Goal: Information Seeking & Learning: Learn about a topic

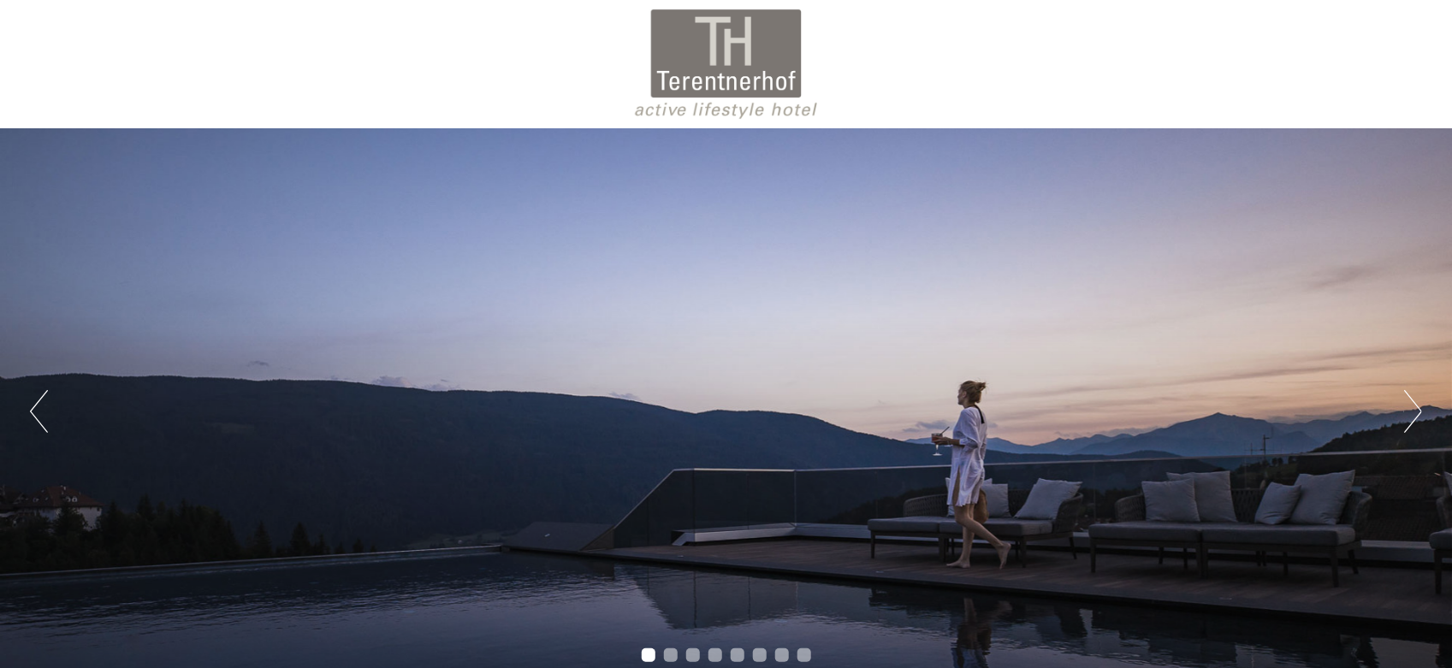
click at [1414, 405] on button "Next" at bounding box center [1413, 411] width 18 height 43
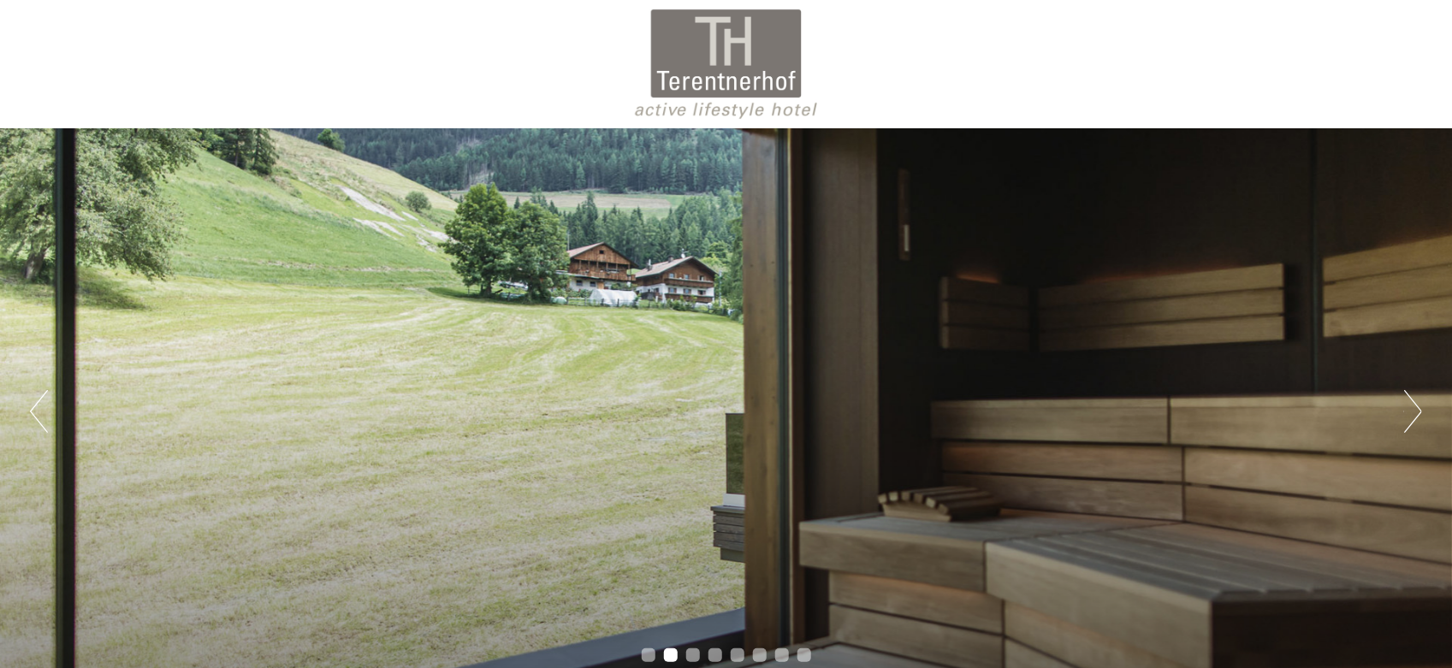
click at [1414, 405] on button "Next" at bounding box center [1413, 411] width 18 height 43
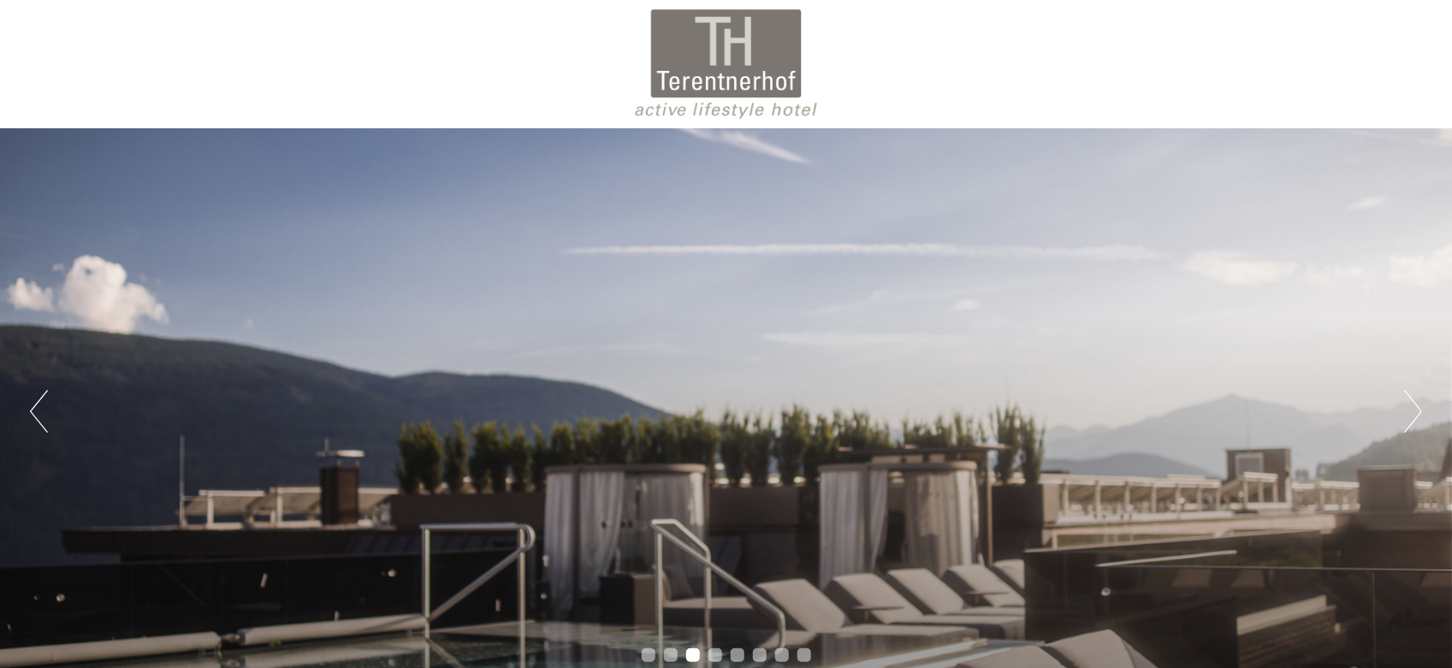
click at [1414, 405] on button "Next" at bounding box center [1413, 411] width 18 height 43
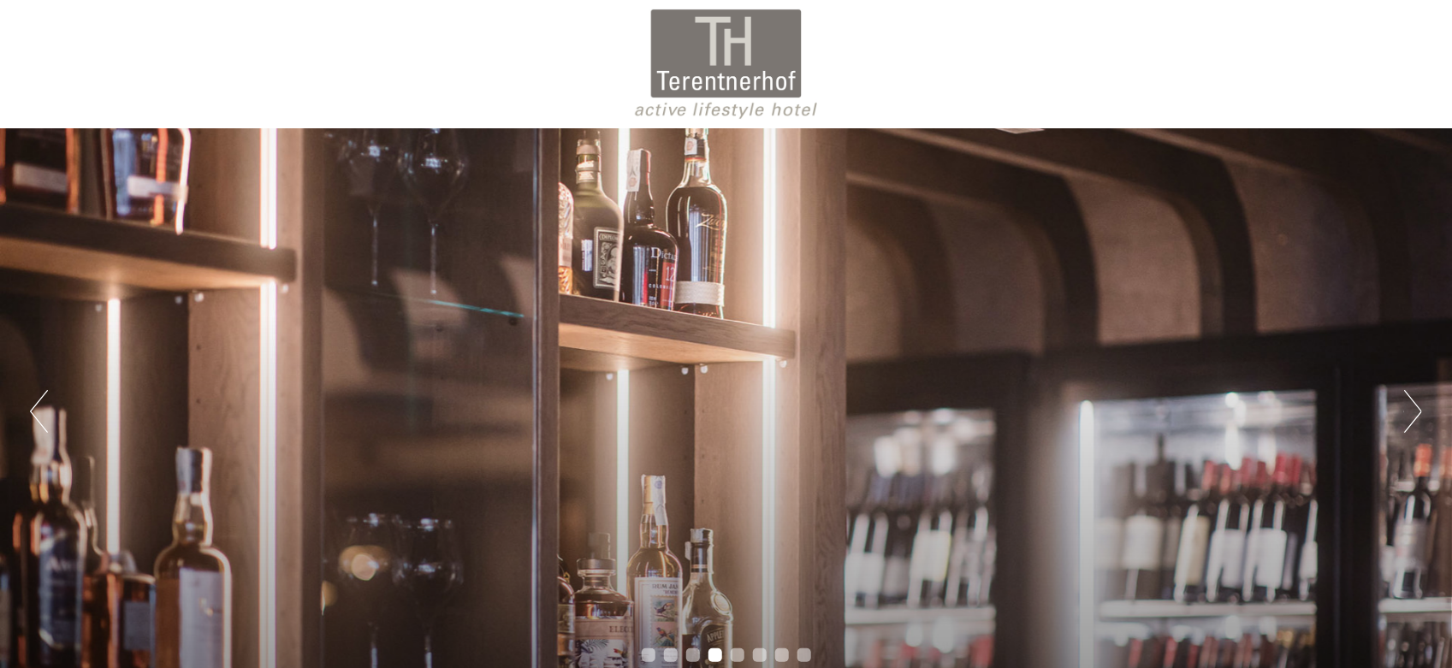
click at [1414, 405] on button "Next" at bounding box center [1413, 411] width 18 height 43
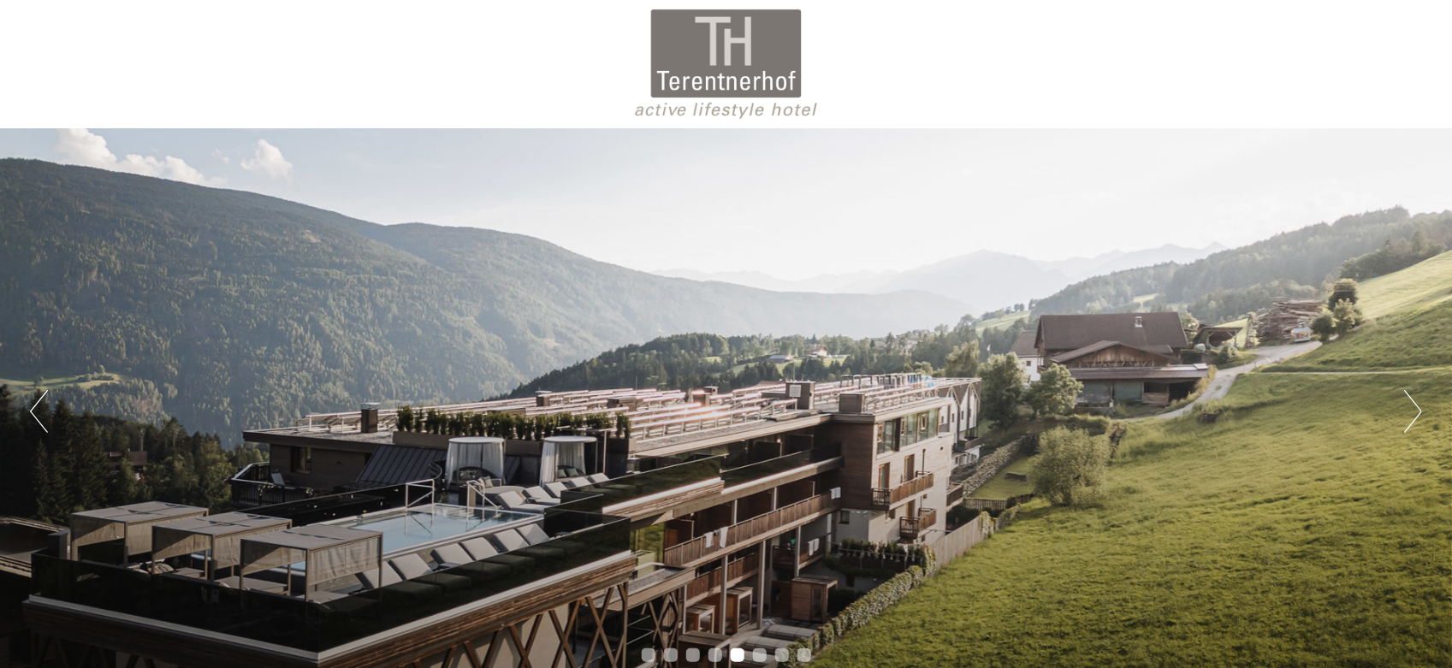
click at [1414, 405] on button "Next" at bounding box center [1413, 411] width 18 height 43
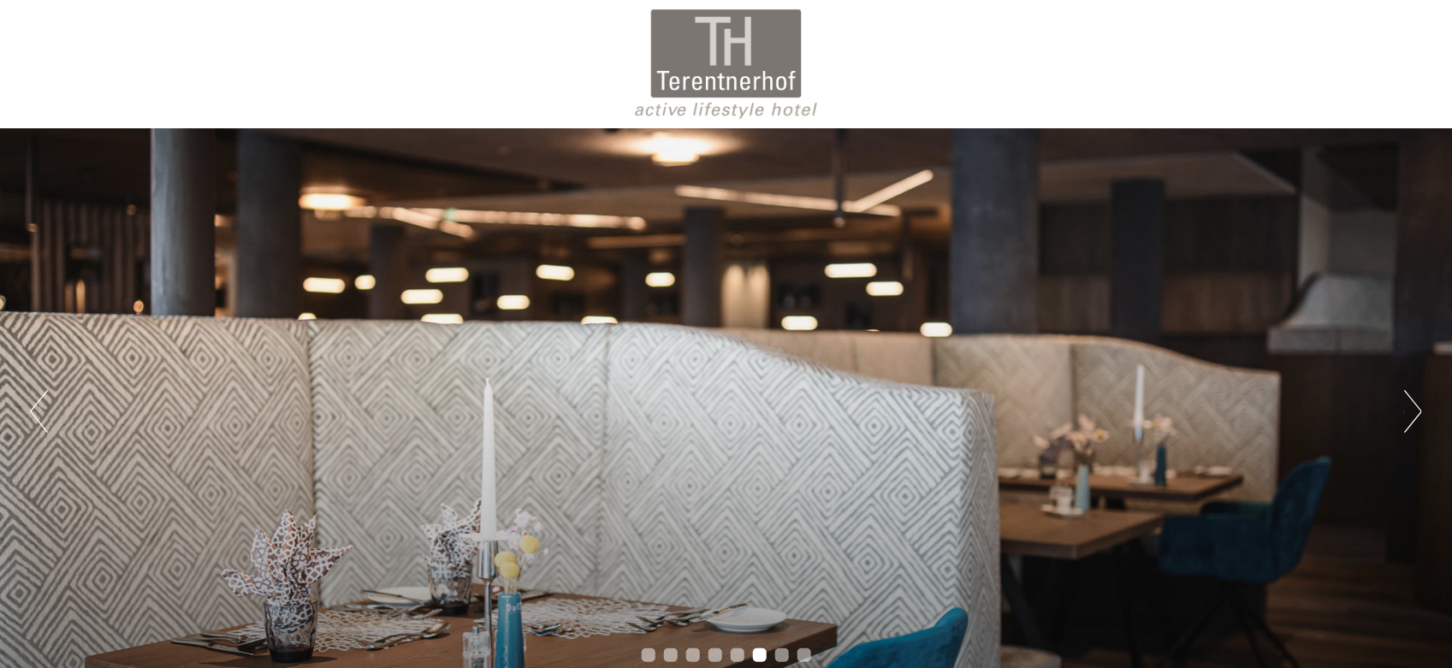
click at [1414, 405] on button "Next" at bounding box center [1413, 411] width 18 height 43
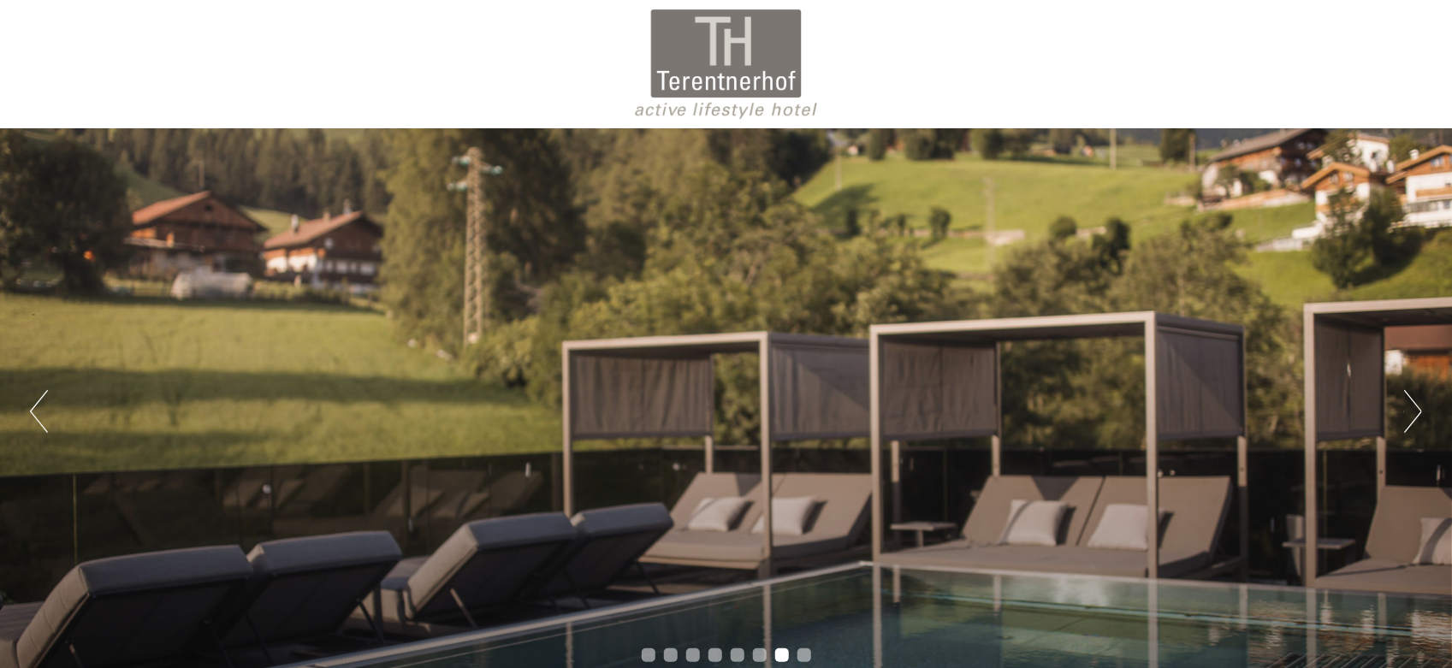
click at [1414, 405] on button "Next" at bounding box center [1413, 411] width 18 height 43
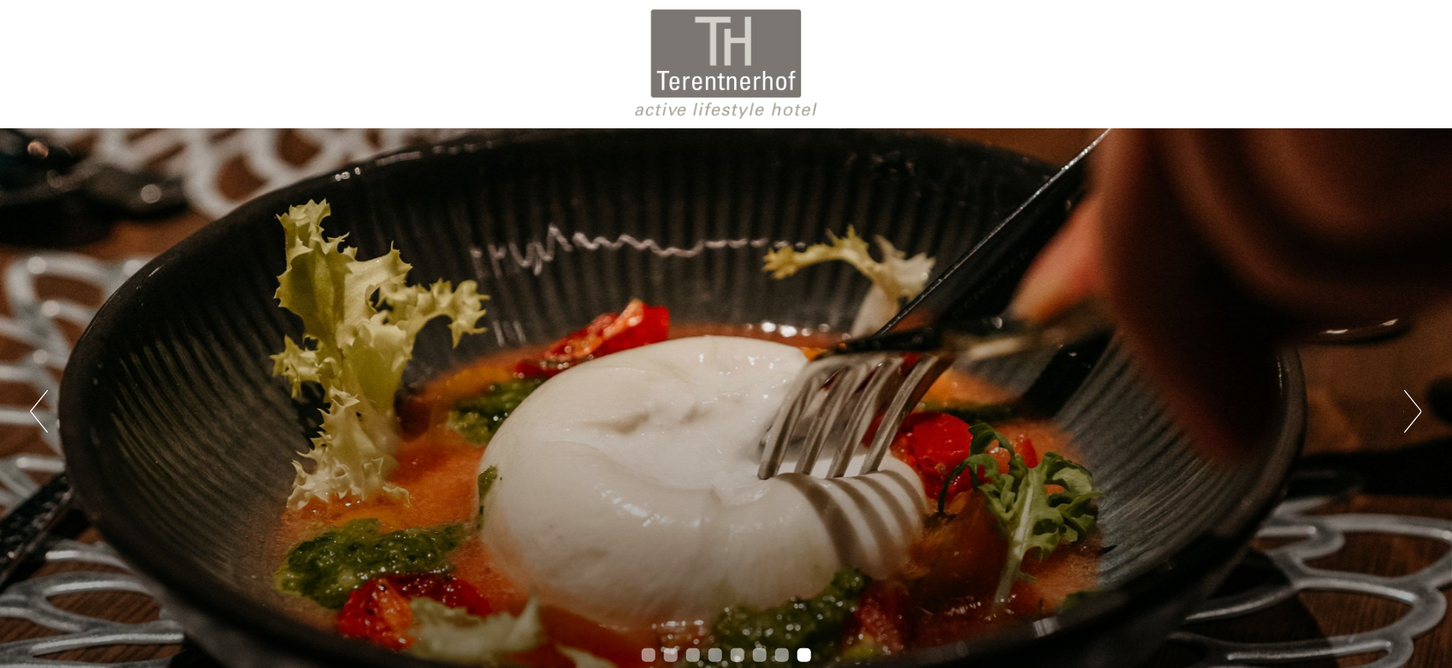
click at [1414, 405] on button "Next" at bounding box center [1413, 411] width 18 height 43
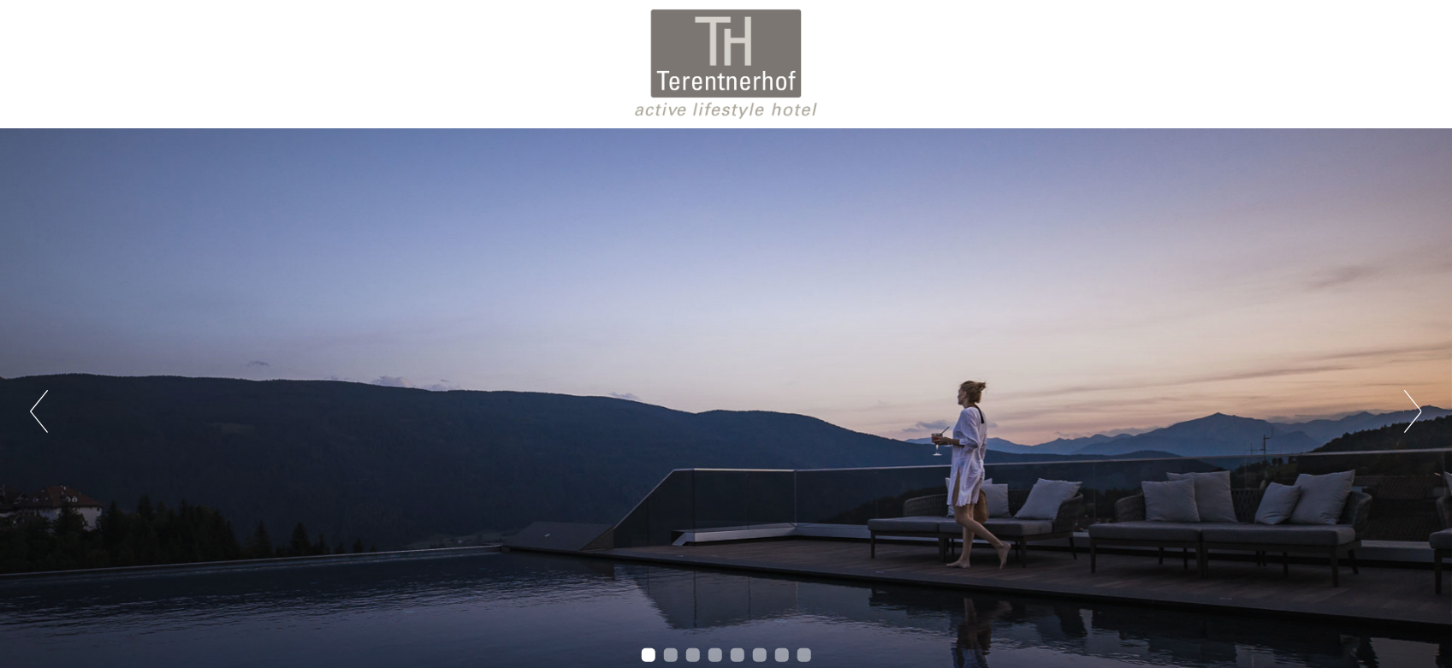
click at [1414, 405] on button "Next" at bounding box center [1413, 411] width 18 height 43
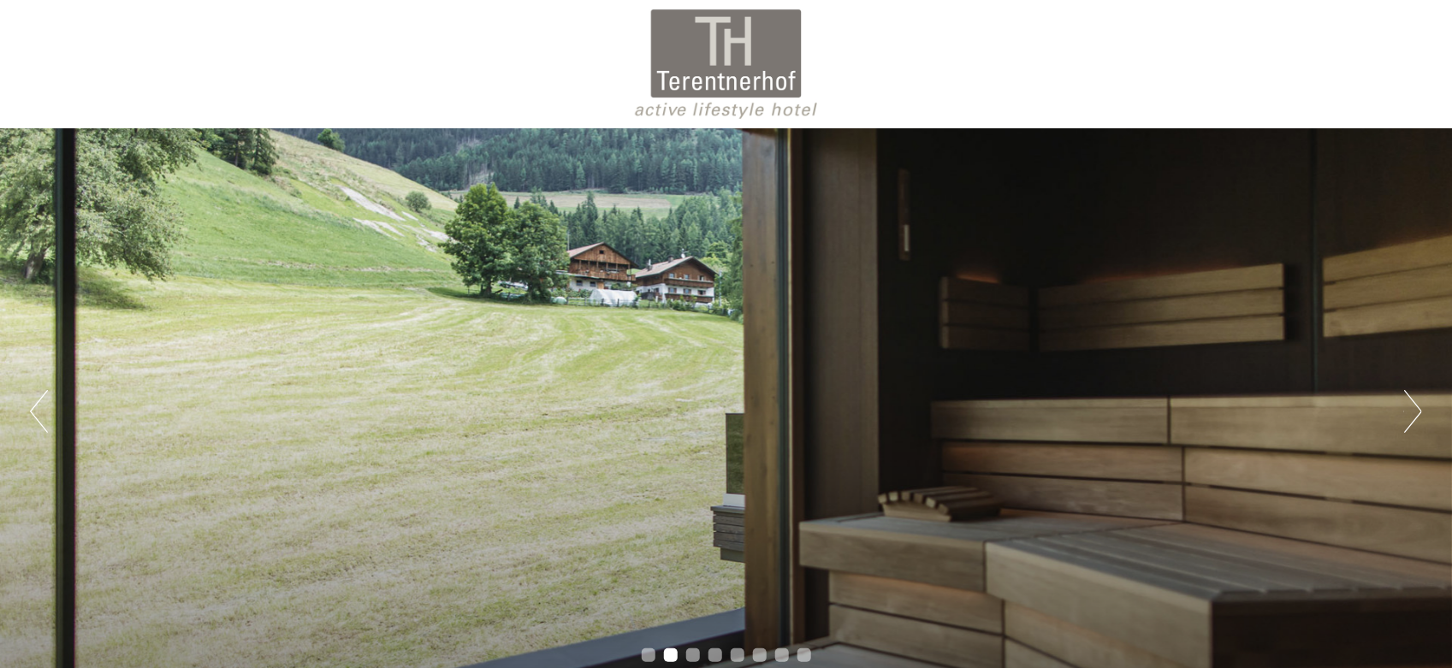
click at [1414, 405] on button "Next" at bounding box center [1413, 411] width 18 height 43
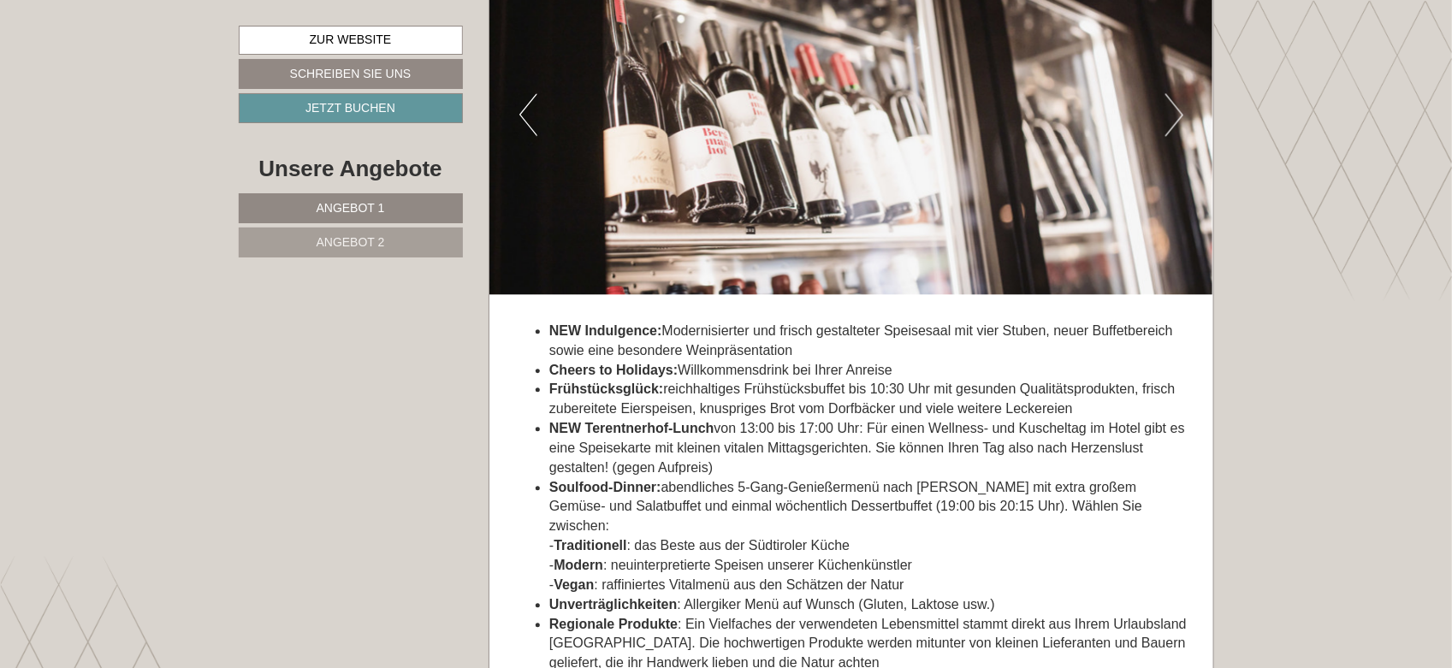
scroll to position [4689, 0]
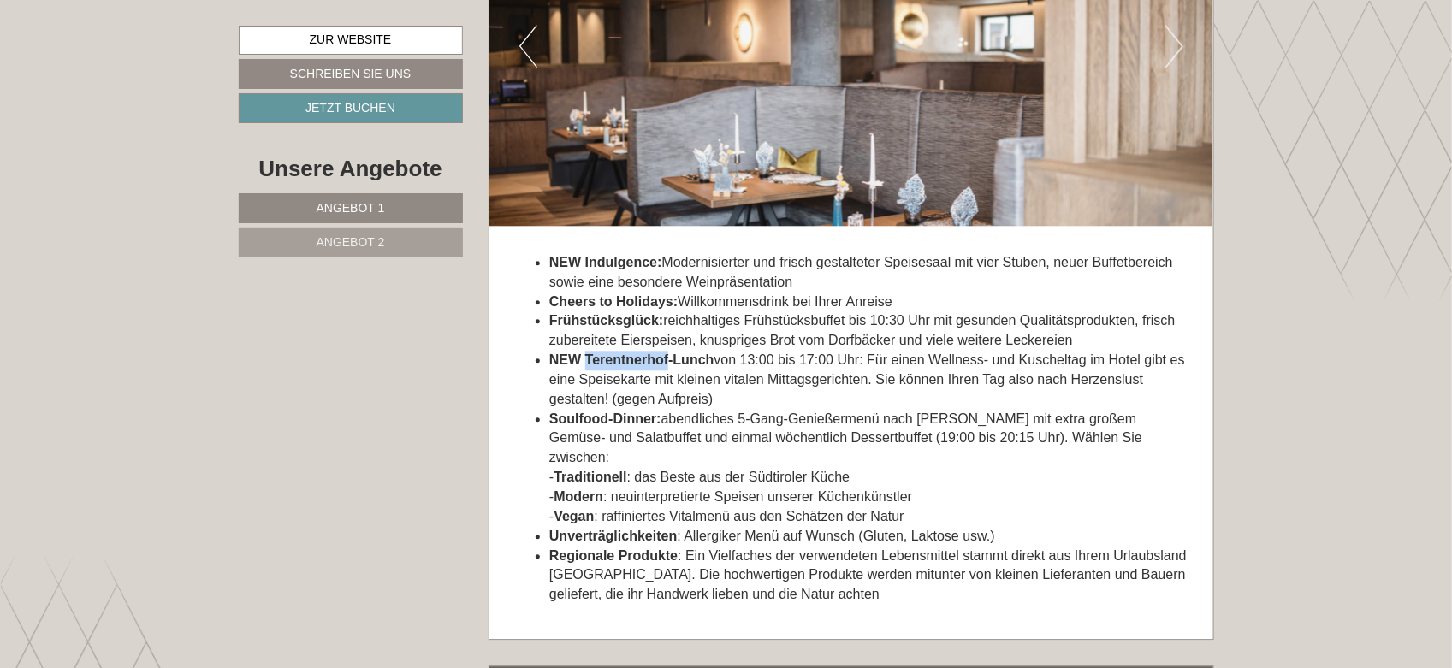
drag, startPoint x: 672, startPoint y: 364, endPoint x: 588, endPoint y: 361, distance: 84.7
click at [588, 361] on strong "NEW Terentnerhof-Lunch" at bounding box center [631, 359] width 165 height 15
copy strong "Terentnerhof"
